Goal: Navigation & Orientation: Find specific page/section

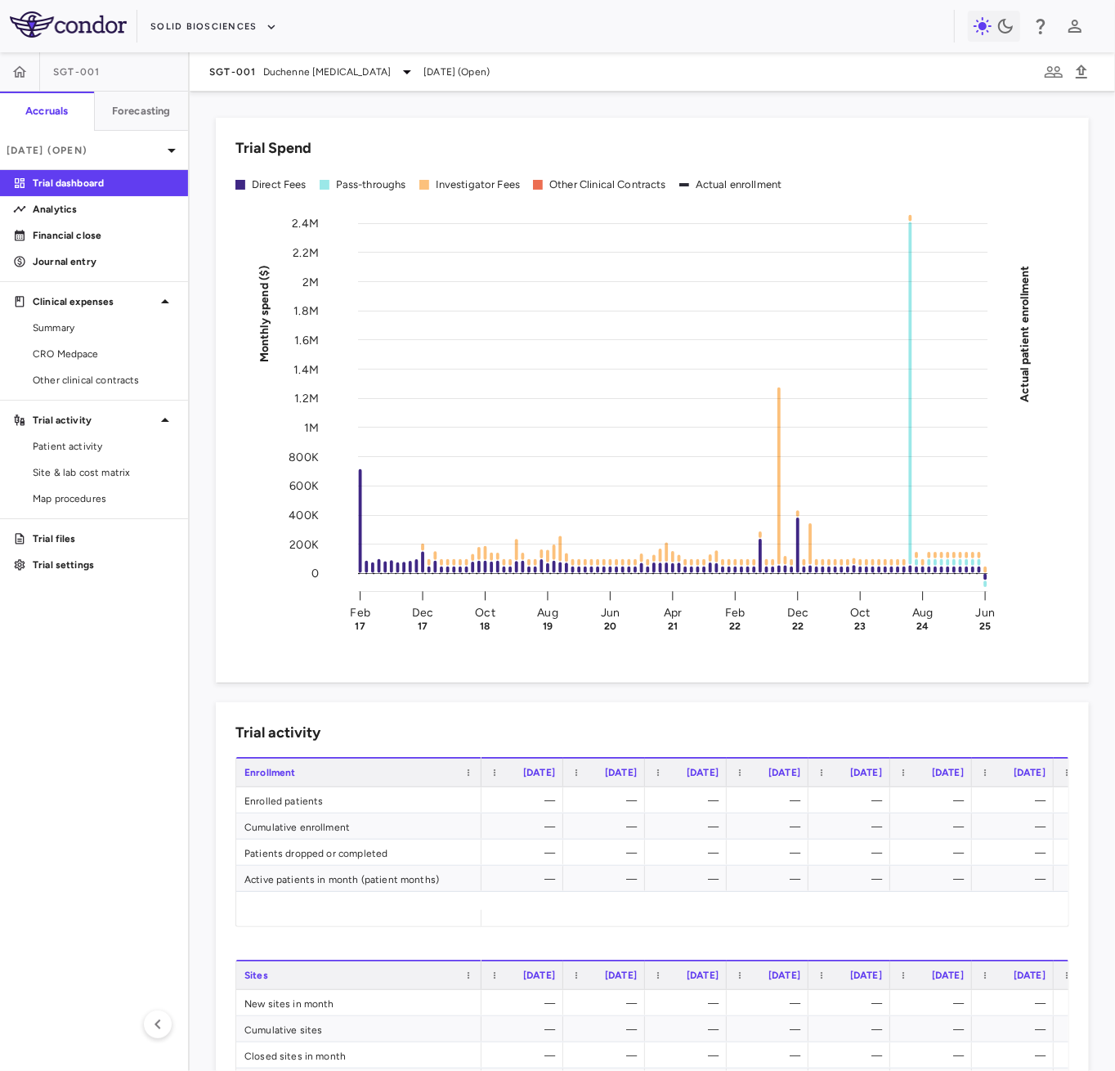
scroll to position [692, 0]
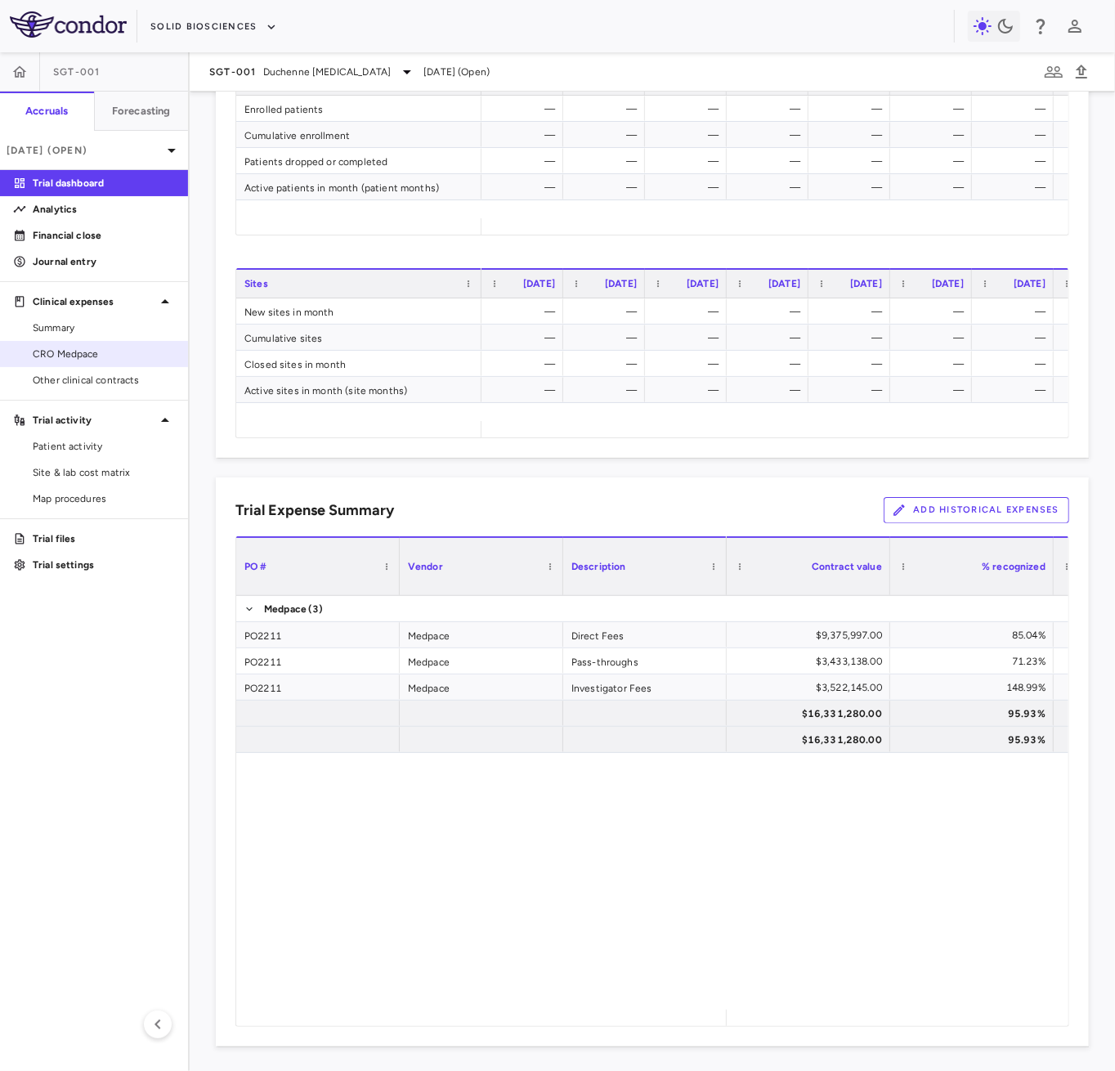
drag, startPoint x: 96, startPoint y: 323, endPoint x: 113, endPoint y: 360, distance: 40.6
click at [96, 323] on span "Summary" at bounding box center [104, 328] width 142 height 15
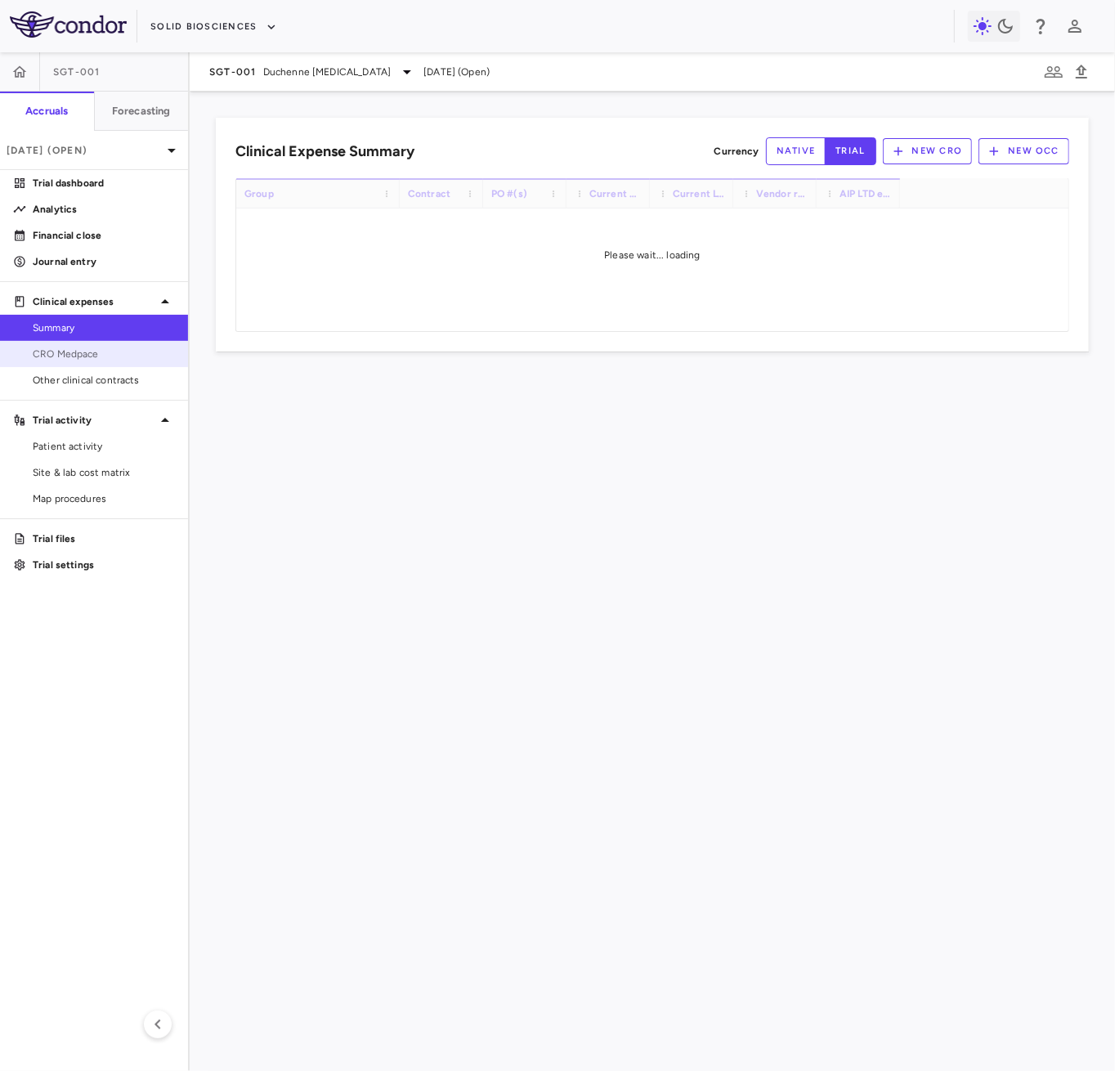
click at [113, 360] on span "CRO Medpace" at bounding box center [104, 354] width 142 height 15
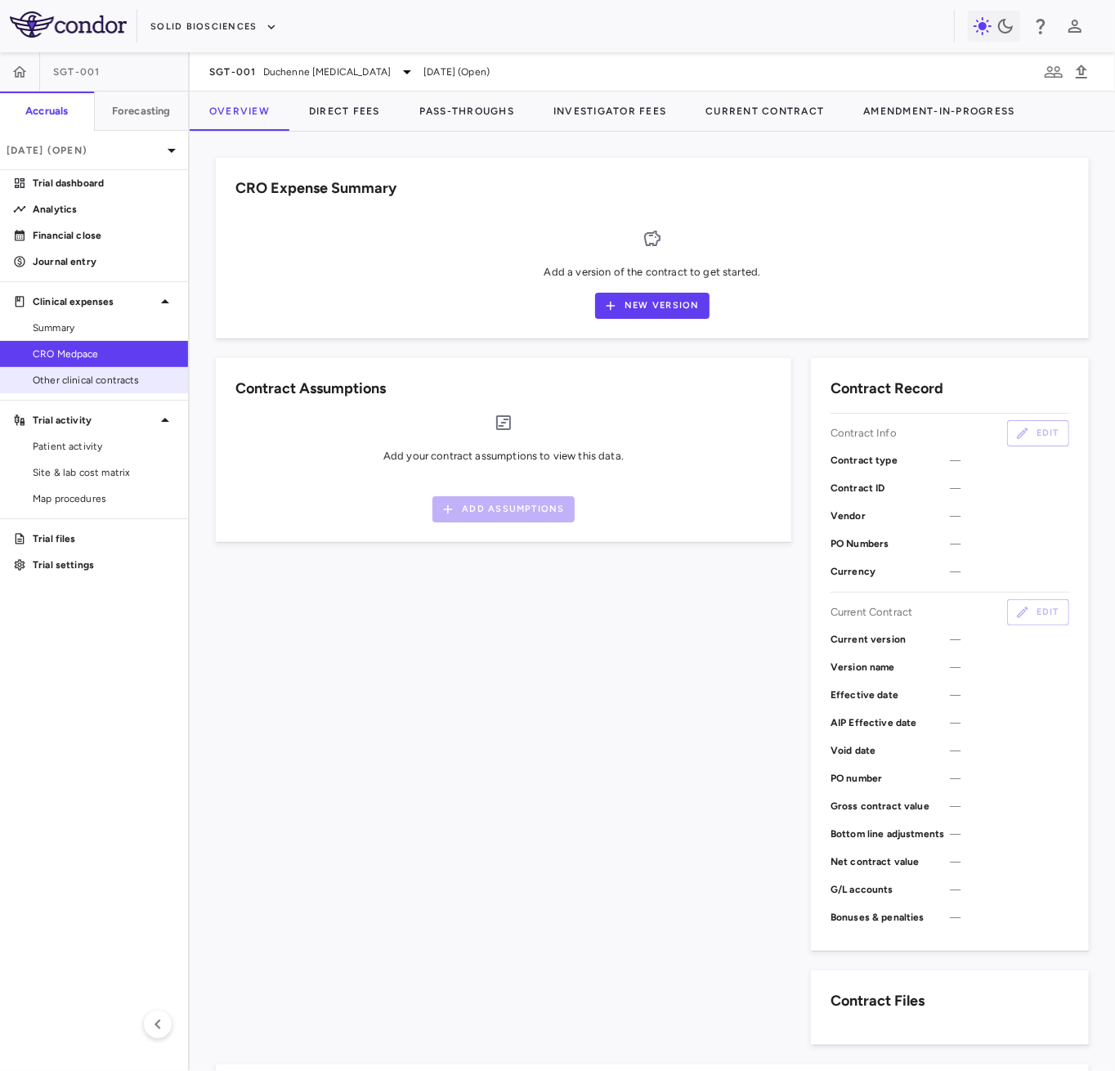
click at [118, 379] on span "Other clinical contracts" at bounding box center [104, 380] width 142 height 15
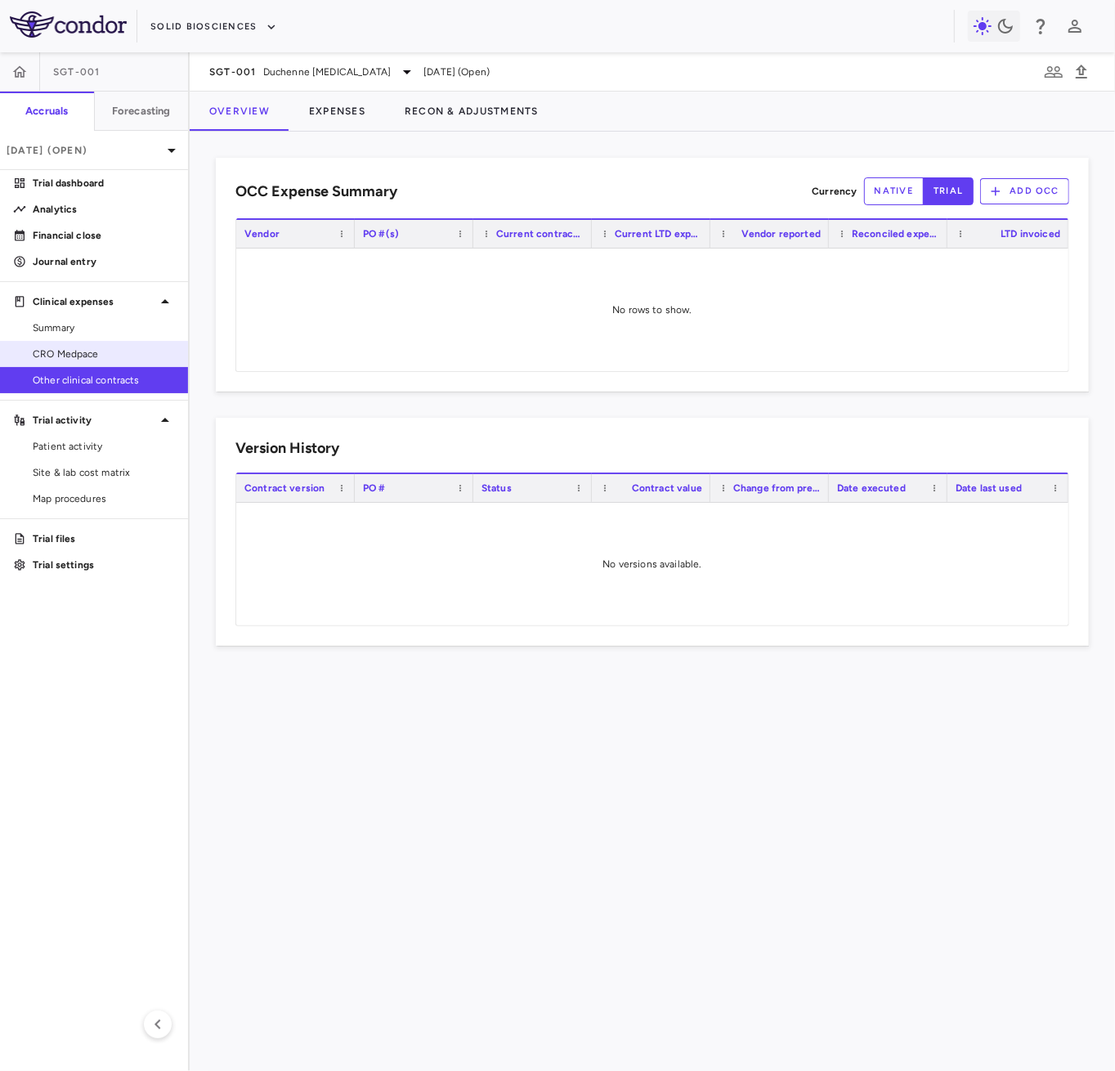
click at [89, 354] on span "CRO Medpace" at bounding box center [104, 354] width 142 height 15
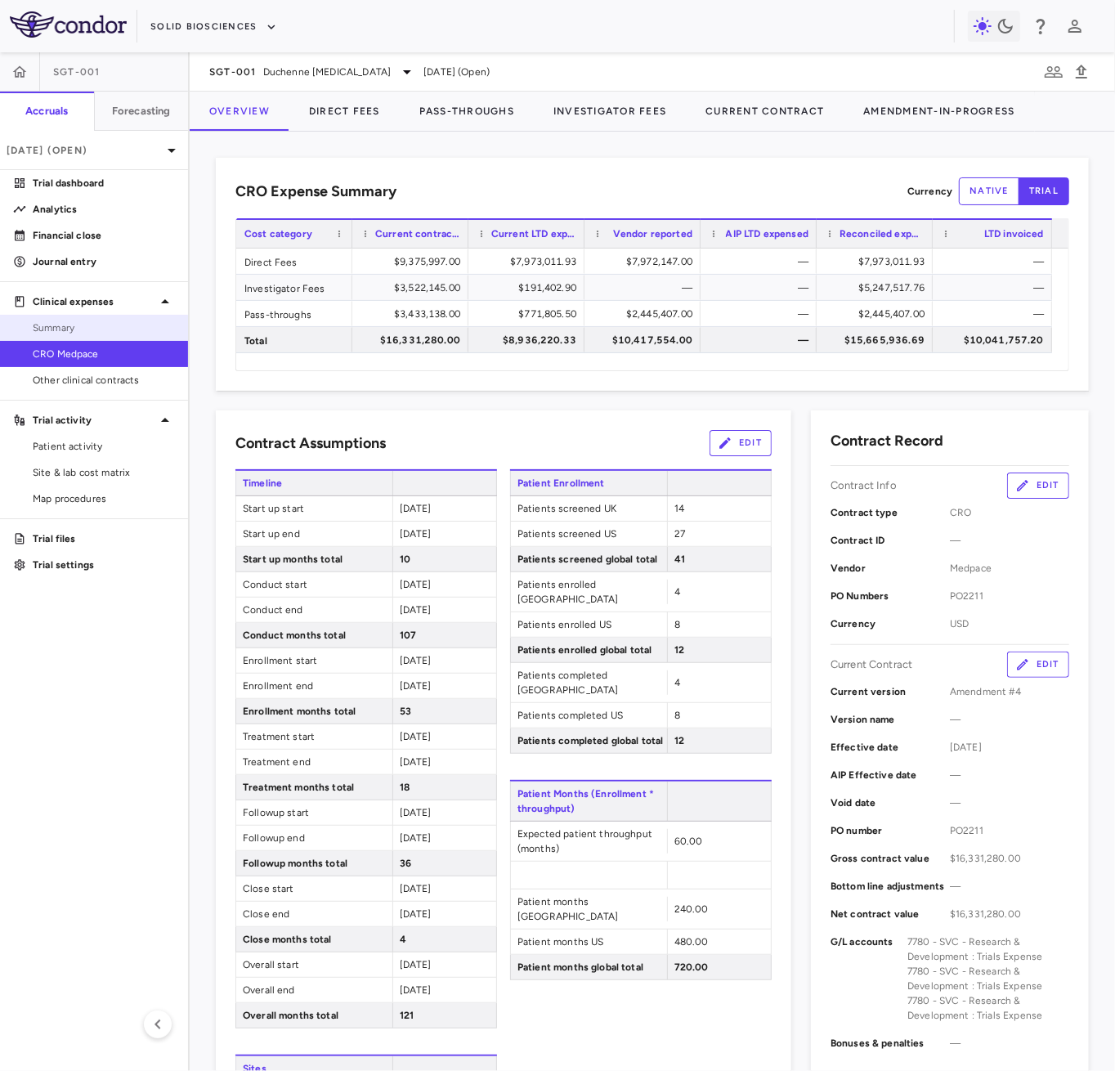
click at [92, 322] on span "Summary" at bounding box center [104, 328] width 142 height 15
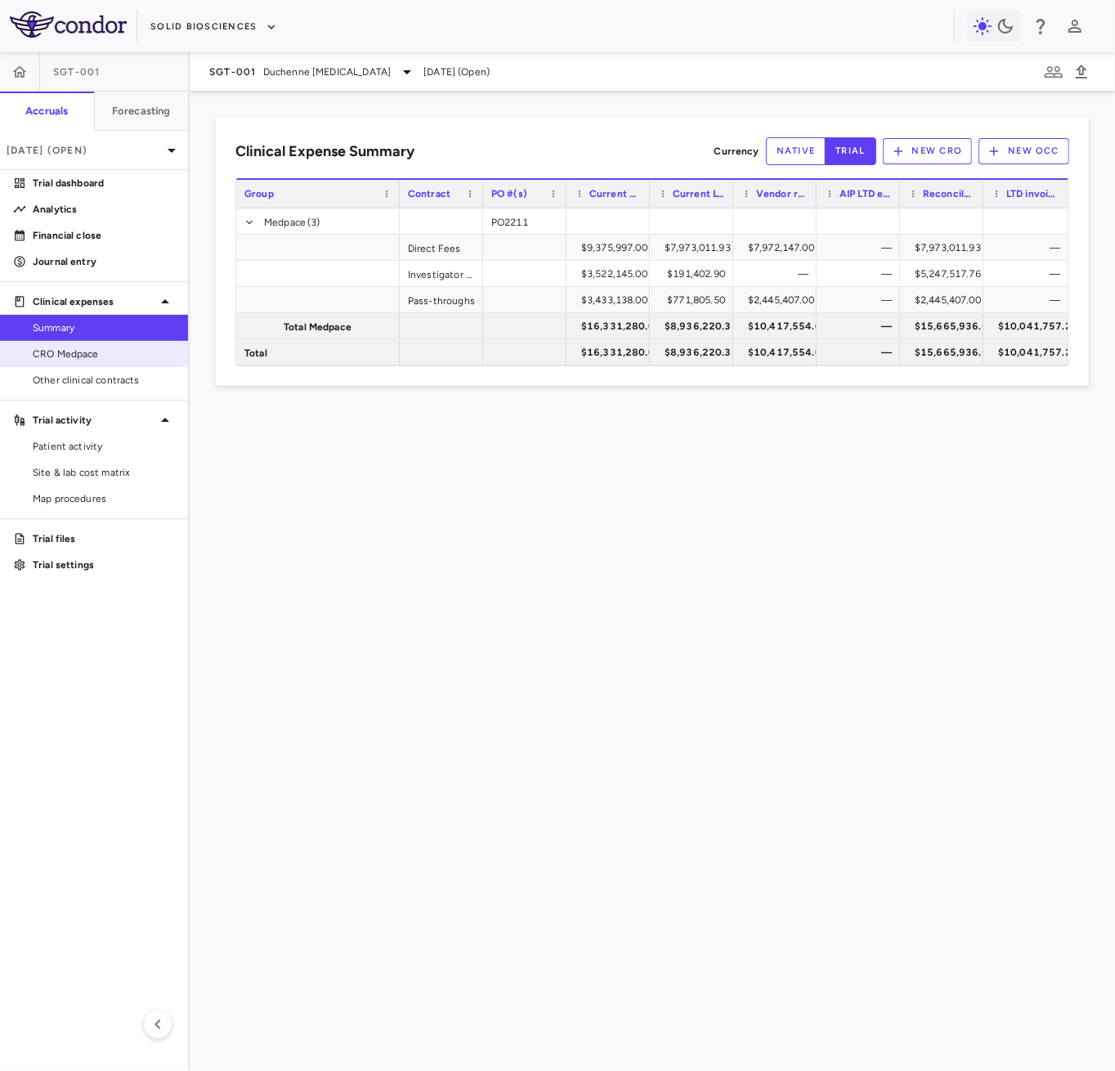
click at [105, 352] on span "CRO Medpace" at bounding box center [104, 354] width 142 height 15
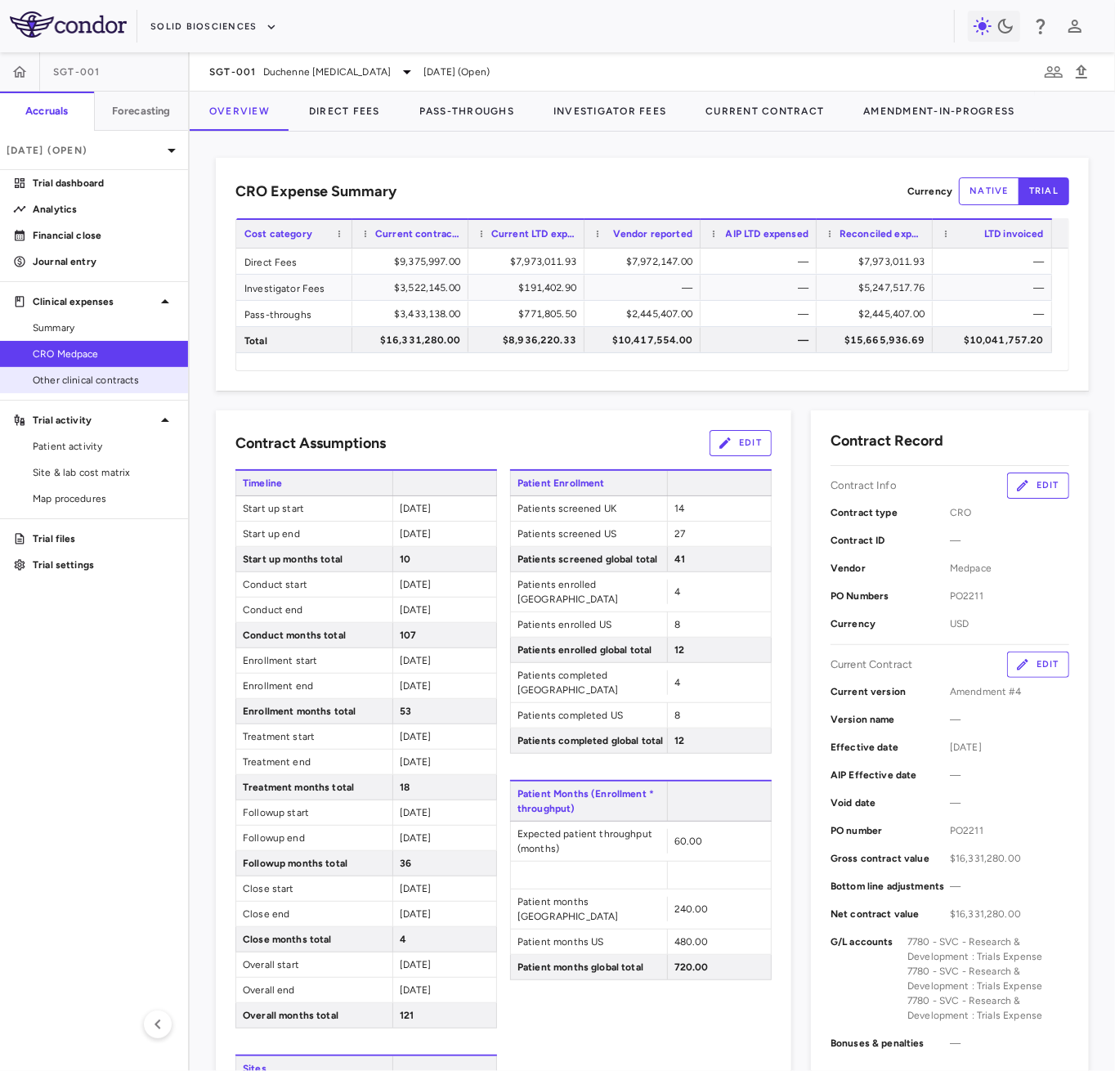
click at [107, 376] on span "Other clinical contracts" at bounding box center [104, 380] width 142 height 15
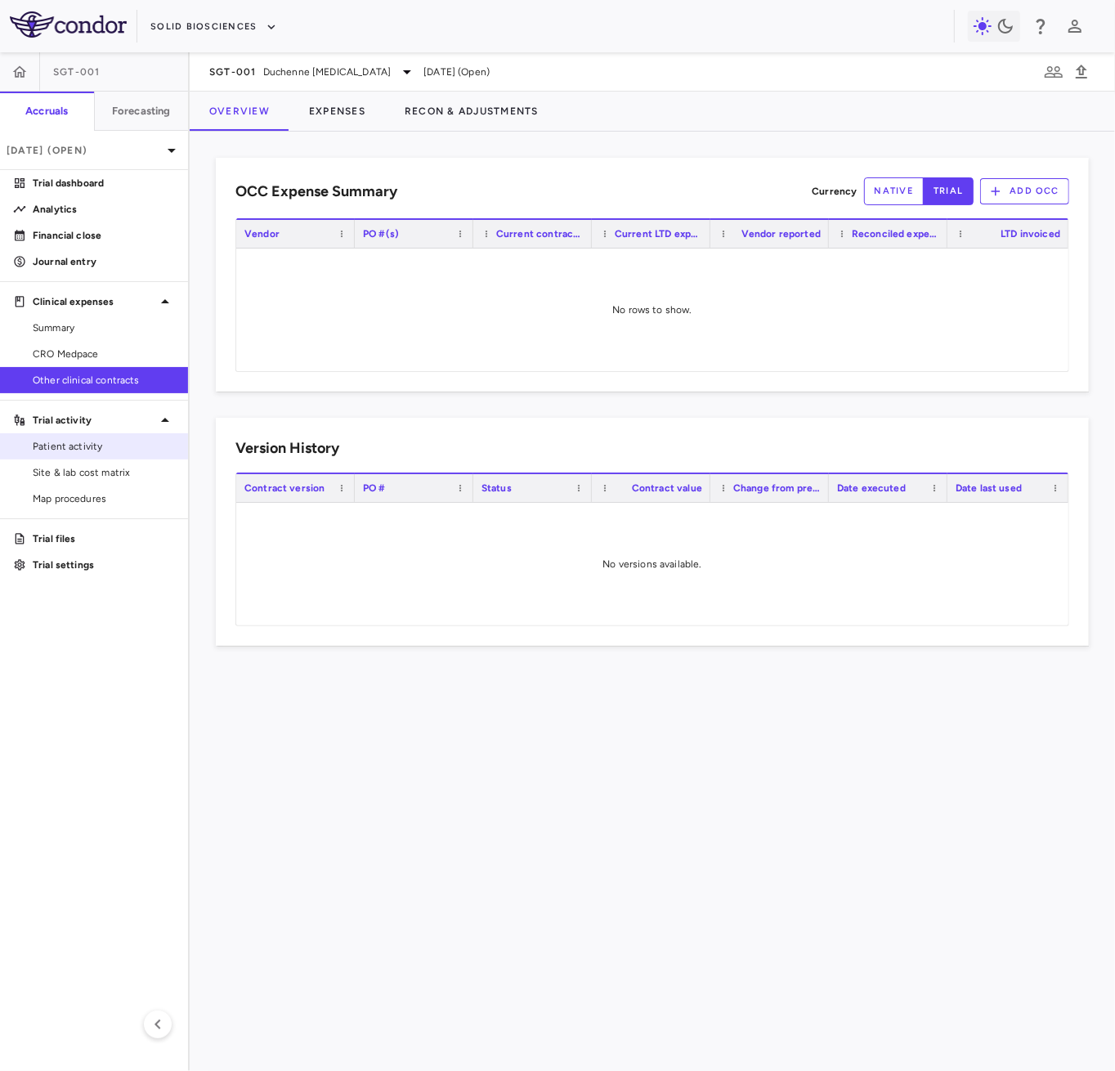
click at [98, 444] on span "Patient activity" at bounding box center [104, 446] width 142 height 15
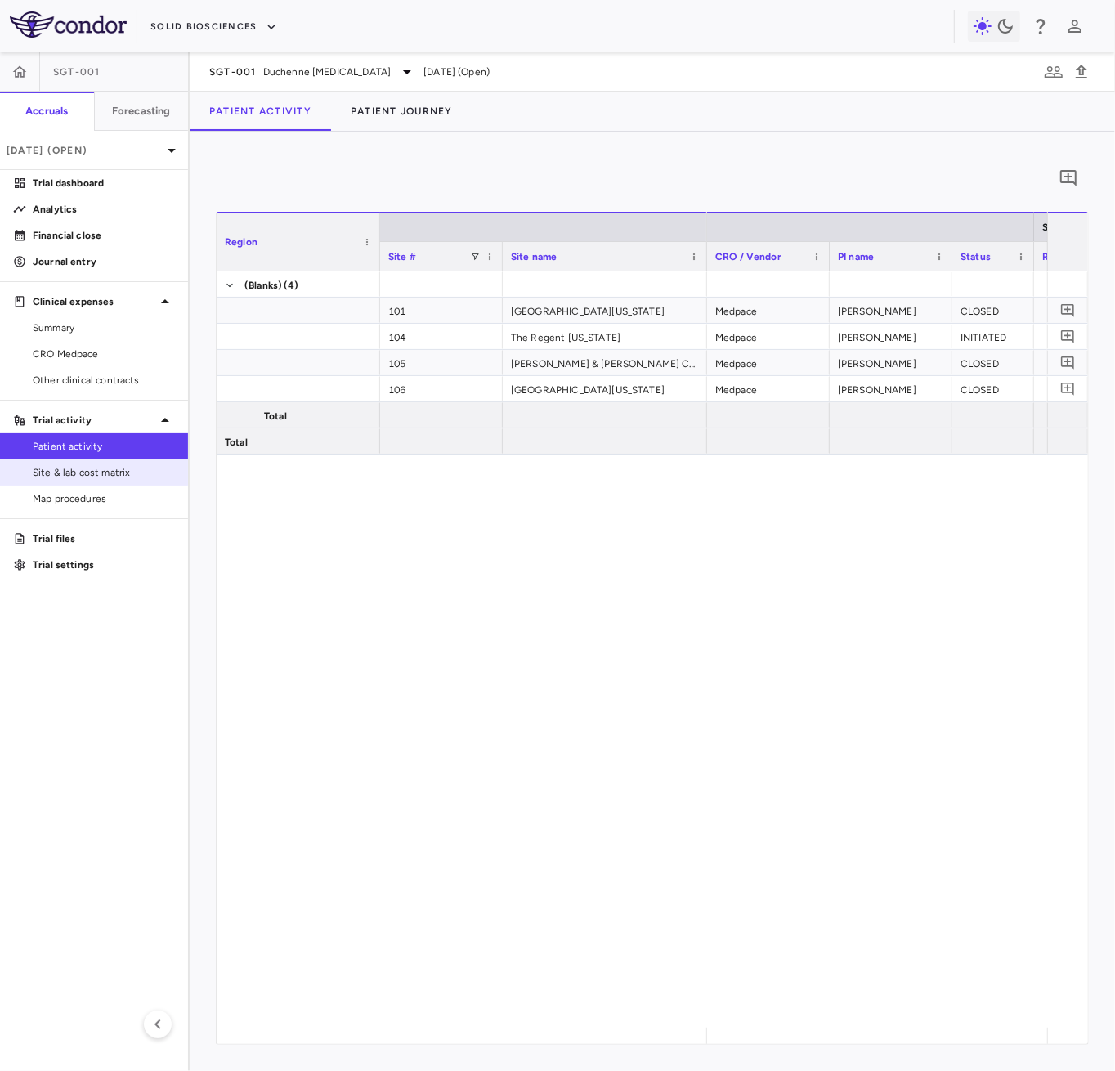
click at [115, 471] on span "Site & lab cost matrix" at bounding box center [104, 472] width 142 height 15
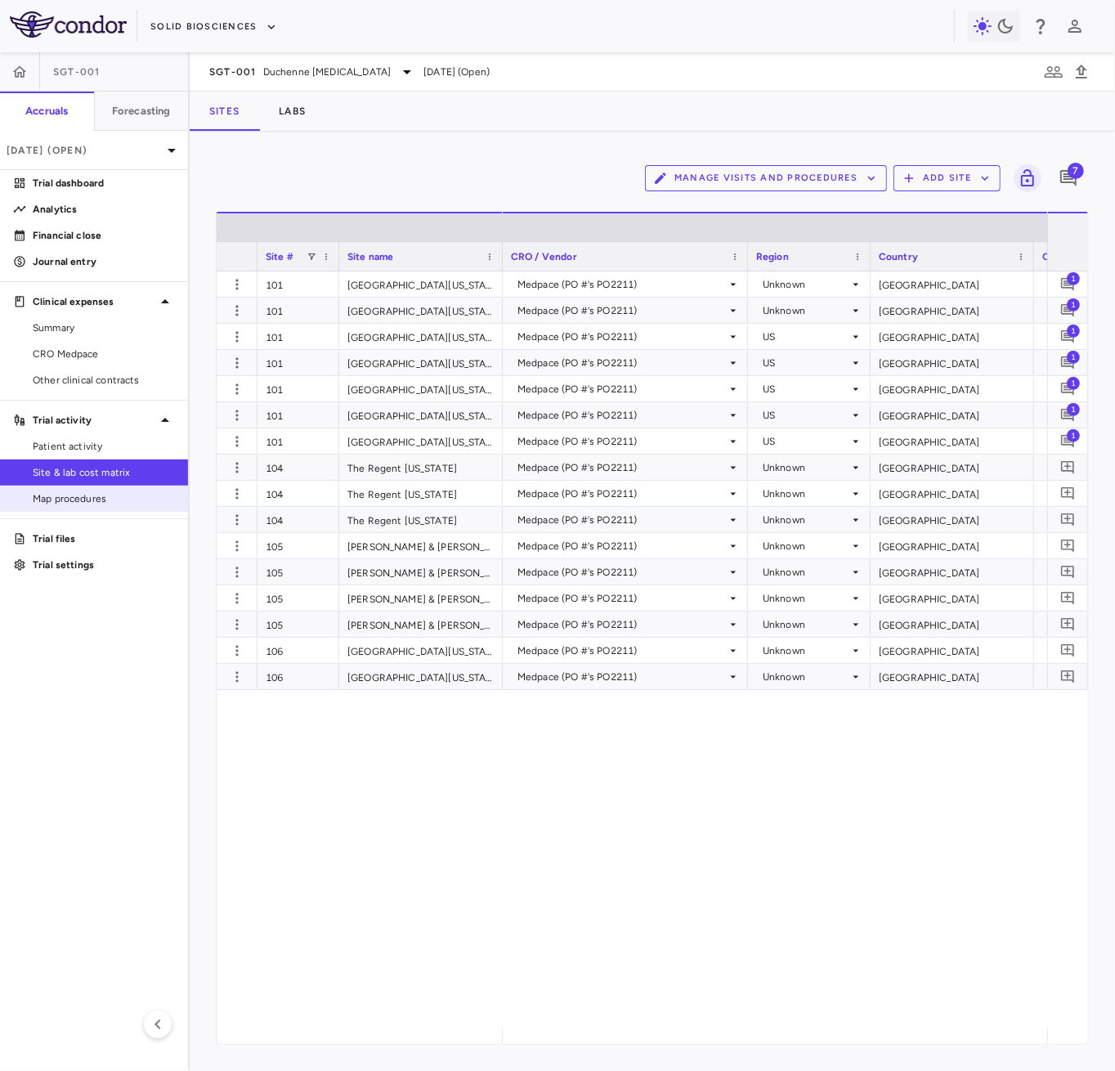
click at [111, 498] on span "Map procedures" at bounding box center [104, 498] width 142 height 15
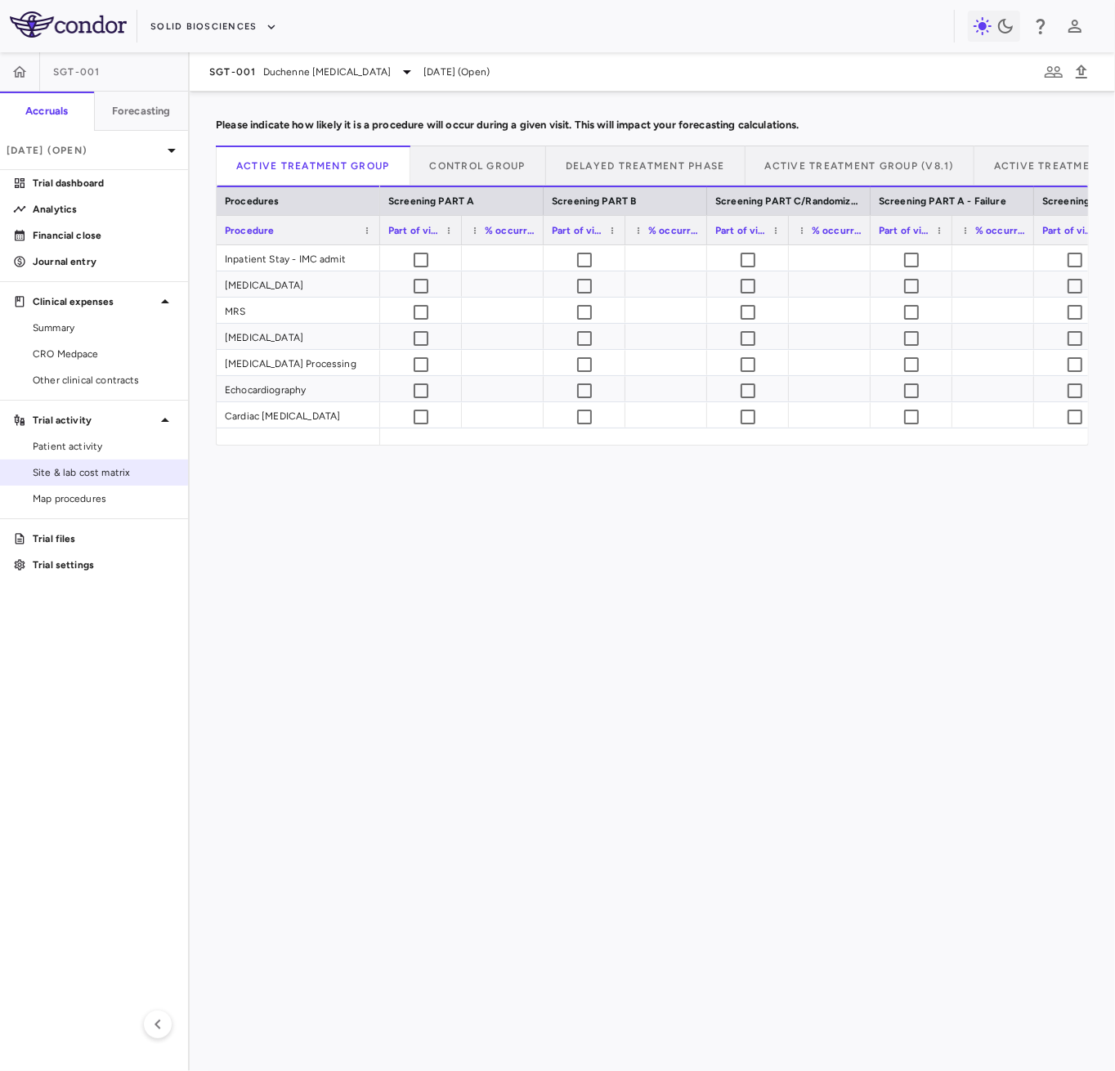
click at [114, 476] on span "Site & lab cost matrix" at bounding box center [104, 472] width 142 height 15
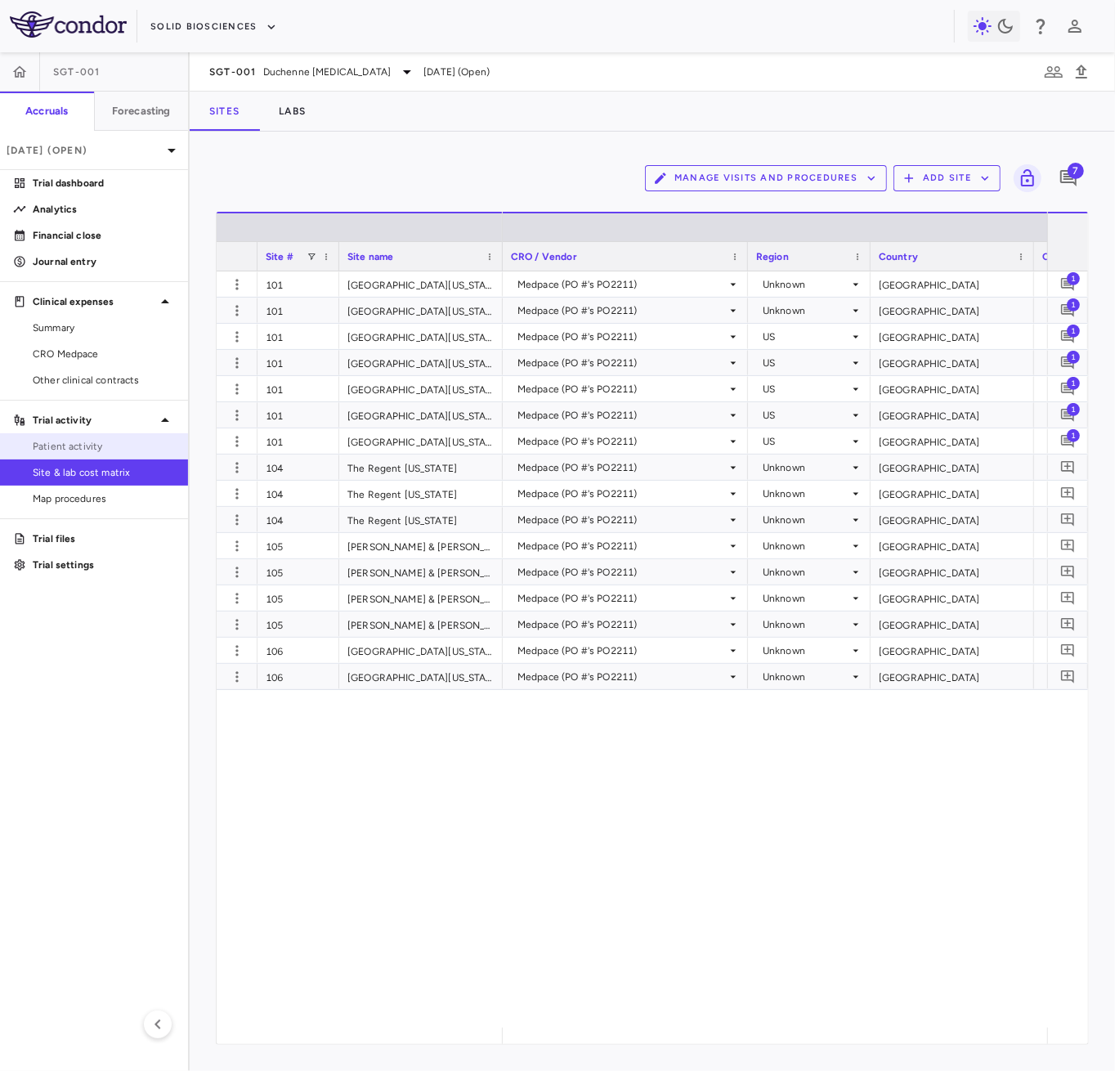
click at [93, 436] on link "Patient activity" at bounding box center [94, 446] width 188 height 25
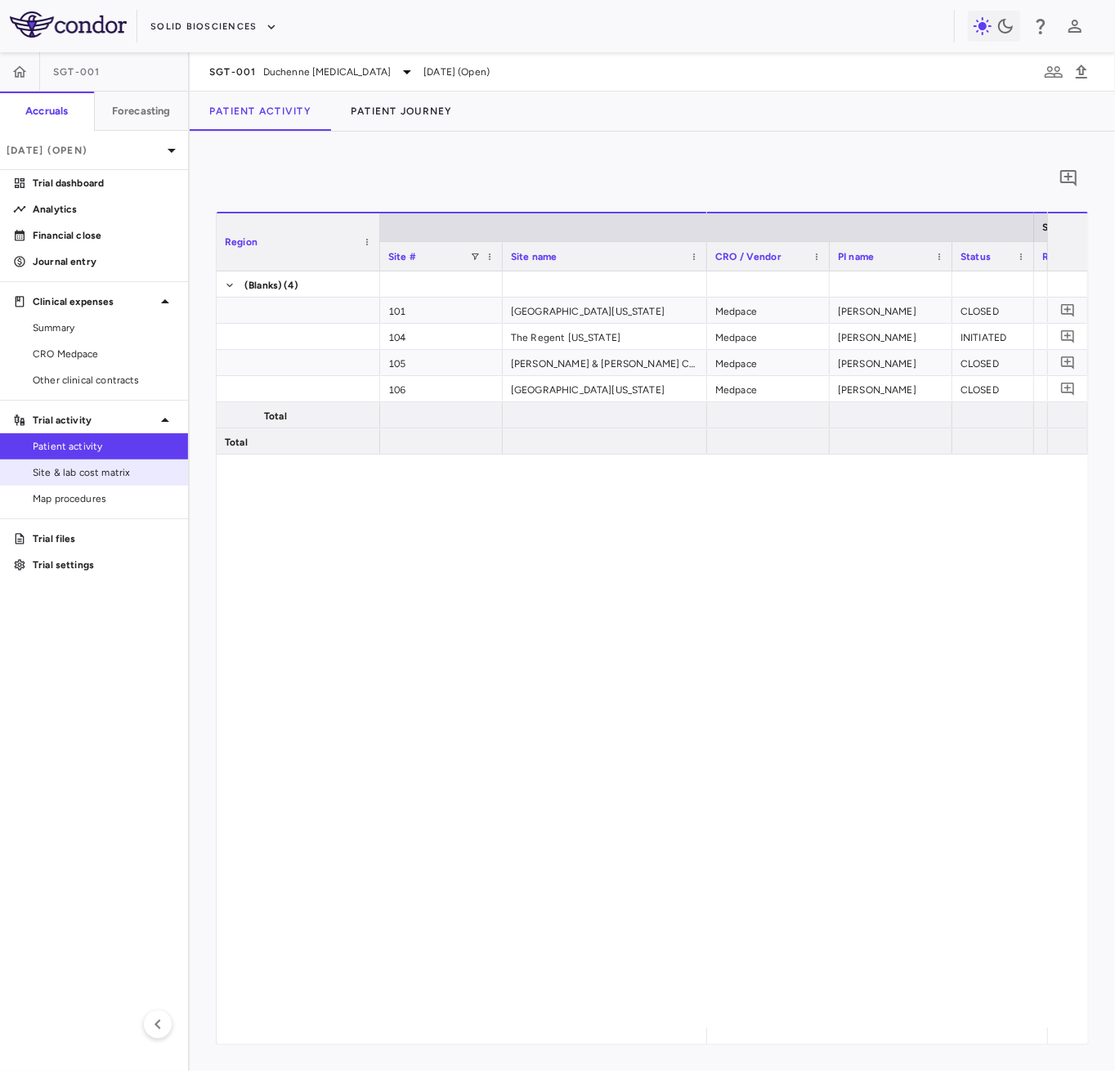
click at [115, 478] on span "Site & lab cost matrix" at bounding box center [104, 472] width 142 height 15
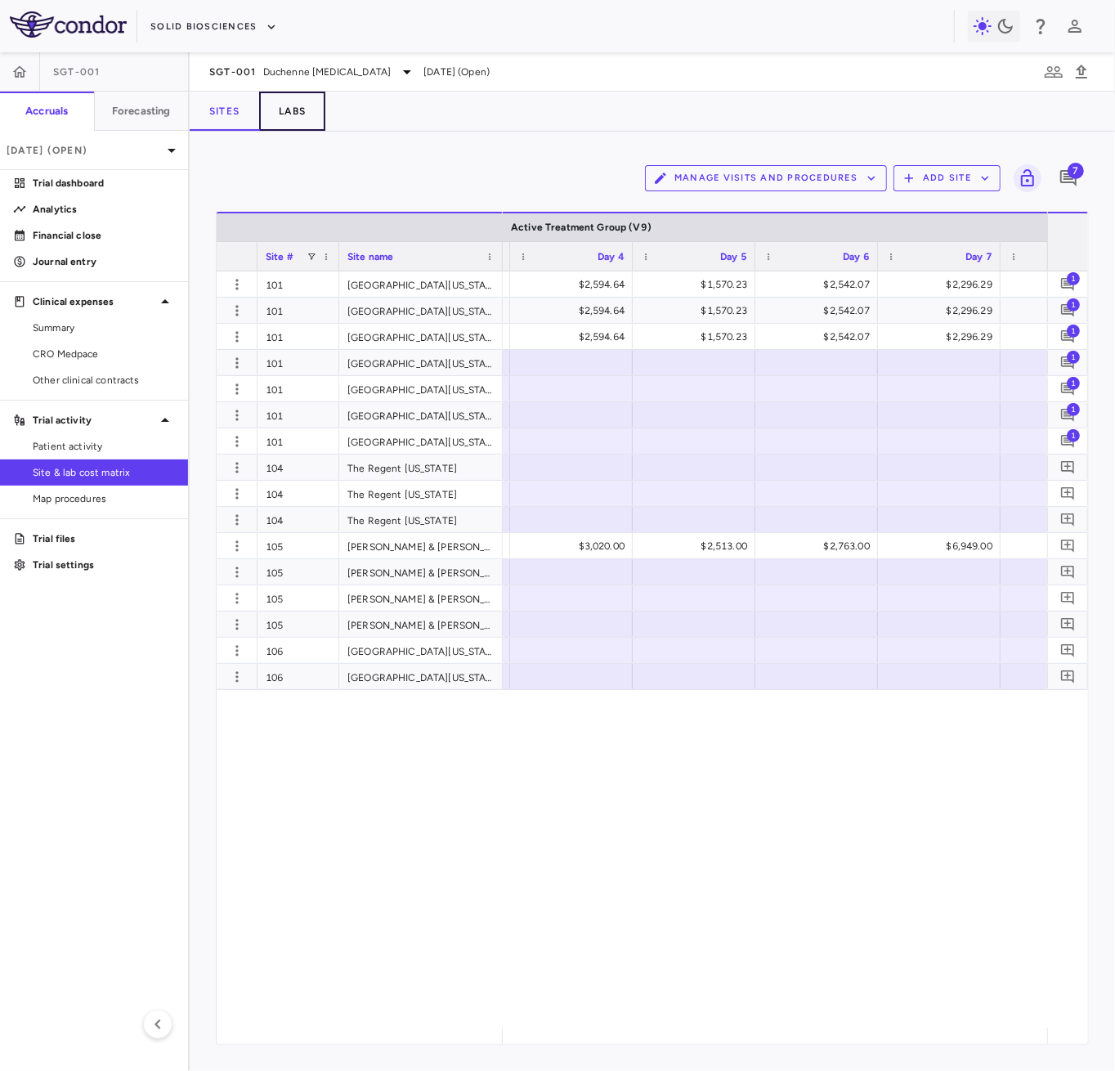
click at [298, 114] on button "Labs" at bounding box center [292, 111] width 66 height 39
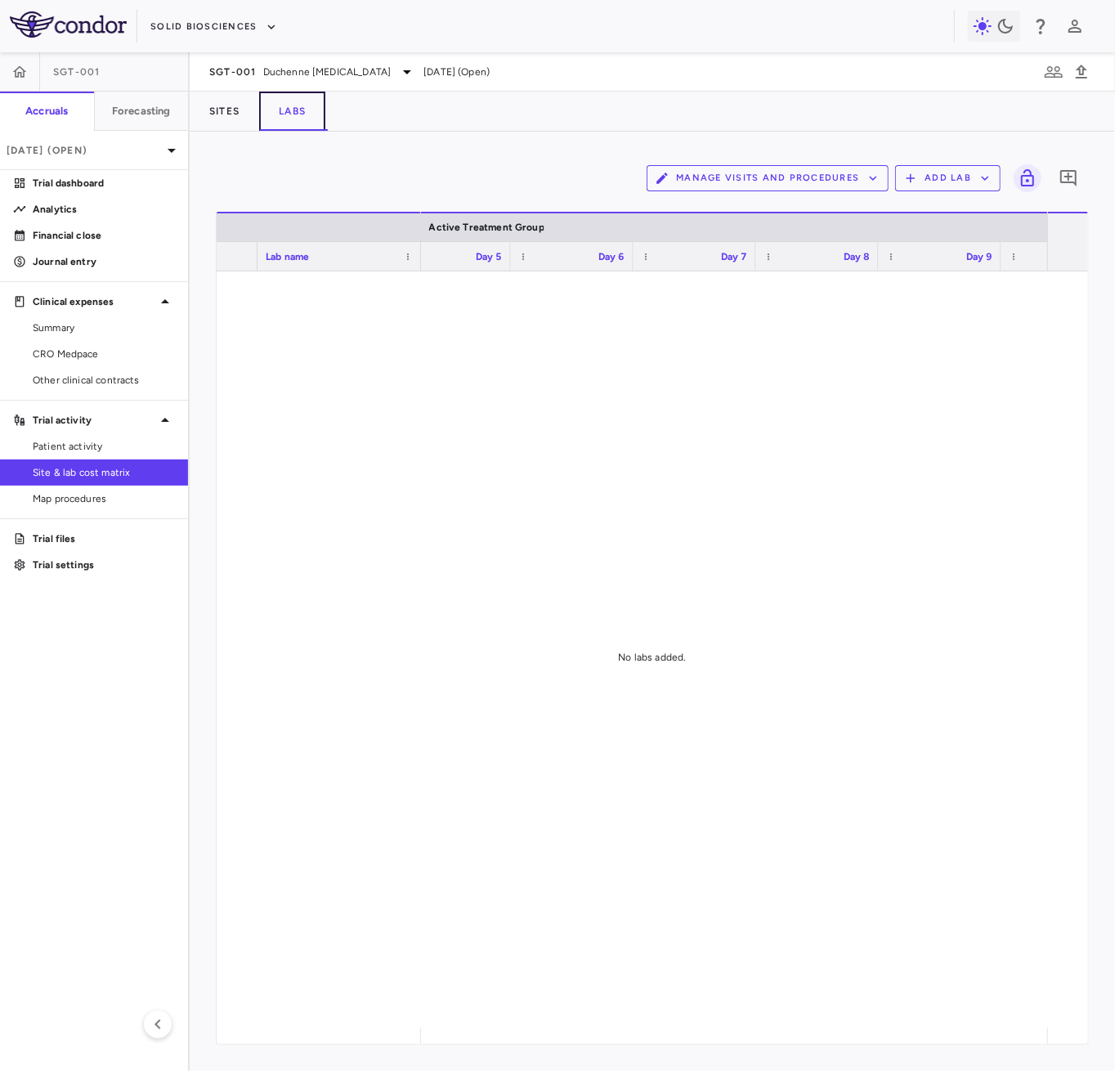
scroll to position [0, 2326]
